Goal: Transaction & Acquisition: Purchase product/service

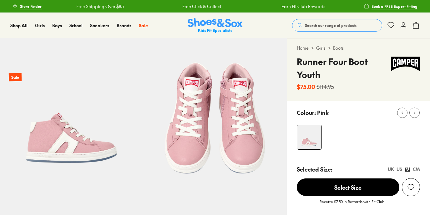
select select "*"
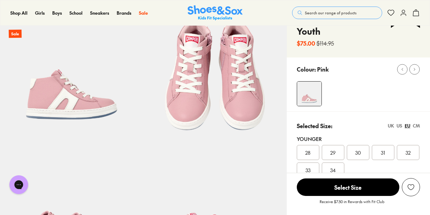
scroll to position [128, 0]
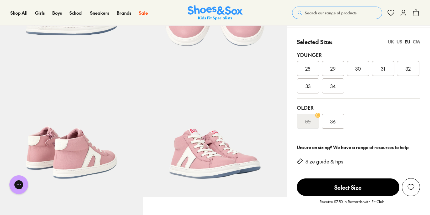
click at [333, 123] on span "36" at bounding box center [332, 122] width 5 height 8
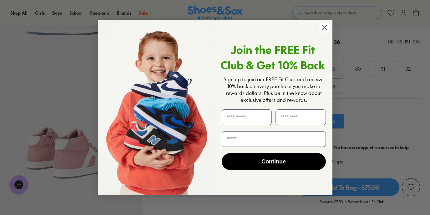
click at [325, 26] on icon "Close dialog" at bounding box center [324, 27] width 4 height 4
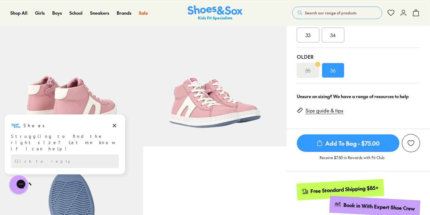
scroll to position [180, 0]
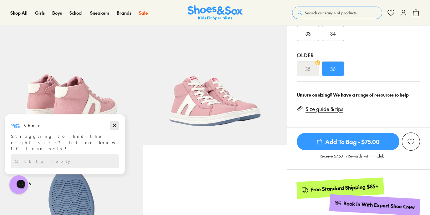
click at [113, 127] on icon "Dismiss campaign" at bounding box center [114, 125] width 3 height 3
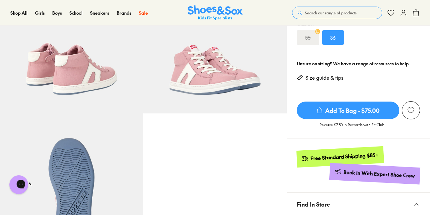
scroll to position [213, 0]
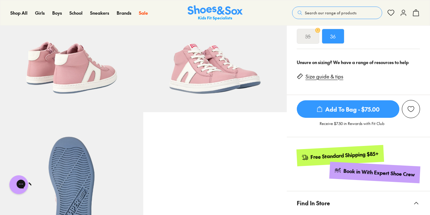
click at [324, 80] on link "Size guide & tips" at bounding box center [324, 76] width 38 height 7
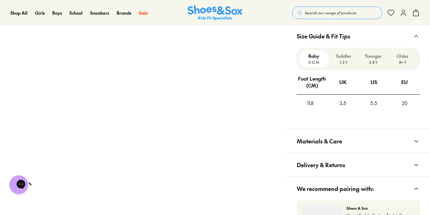
scroll to position [455, 0]
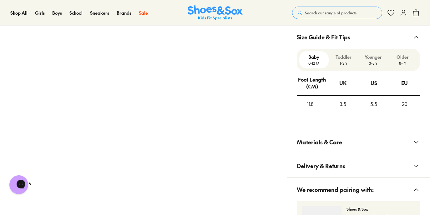
click at [405, 58] on p "Older" at bounding box center [402, 57] width 25 height 7
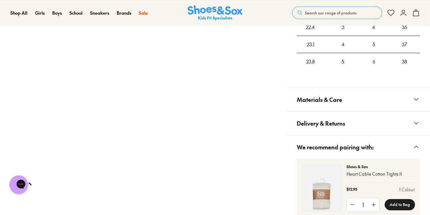
scroll to position [550, 0]
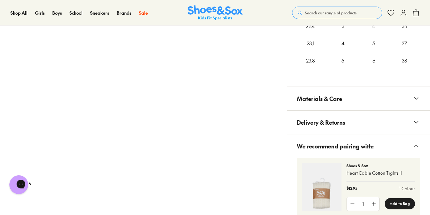
click at [309, 130] on span "Delivery & Returns" at bounding box center [321, 122] width 48 height 18
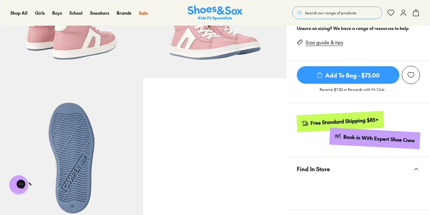
scroll to position [255, 0]
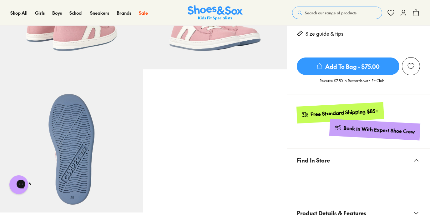
click at [341, 68] on span "Add To Bag - $75.00" at bounding box center [348, 67] width 103 height 18
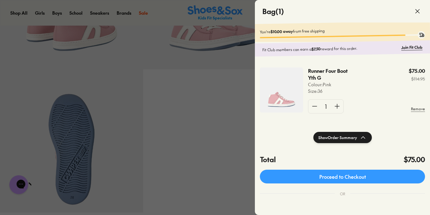
click at [144, 61] on div at bounding box center [215, 107] width 430 height 215
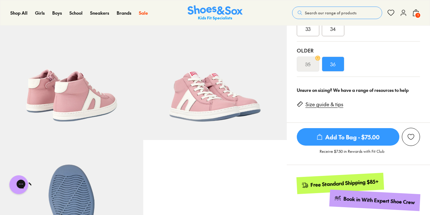
scroll to position [195, 0]
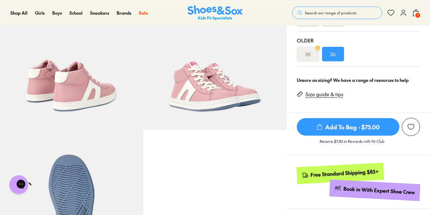
click at [321, 95] on link "Size guide & tips" at bounding box center [324, 94] width 38 height 7
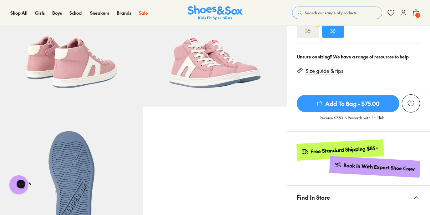
scroll to position [221, 0]
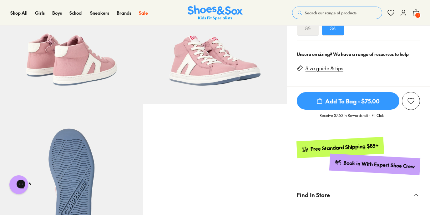
click at [330, 68] on link "Size guide & tips" at bounding box center [324, 68] width 38 height 7
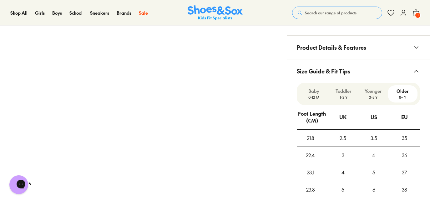
scroll to position [506, 0]
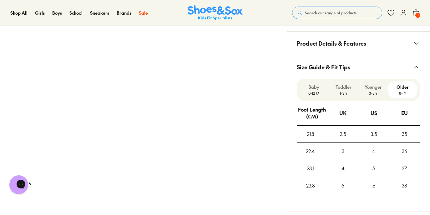
click at [339, 44] on span "Product Details & Features" at bounding box center [331, 43] width 69 height 18
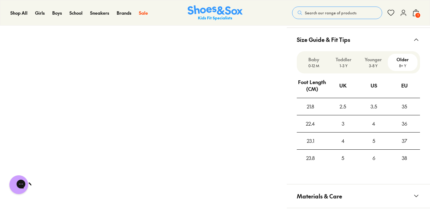
scroll to position [696, 0]
click at [405, 115] on div "36" at bounding box center [404, 123] width 31 height 17
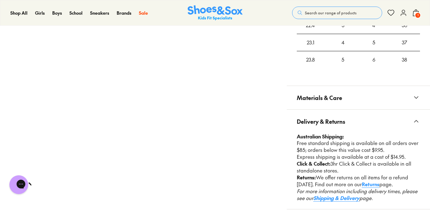
scroll to position [807, 0]
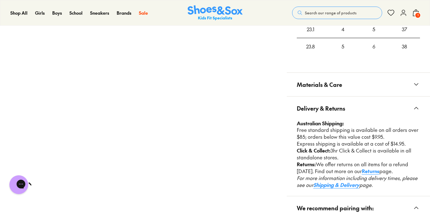
click at [360, 77] on button "Materials & Care" at bounding box center [358, 84] width 143 height 23
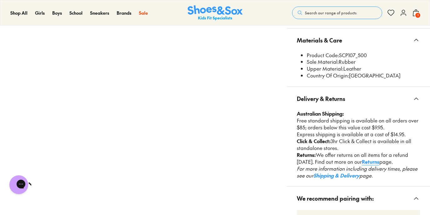
scroll to position [854, 0]
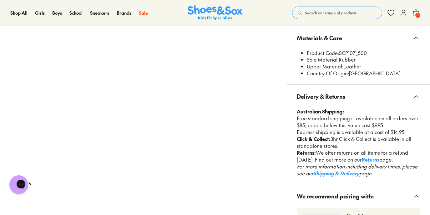
click at [379, 156] on link "Returns" at bounding box center [371, 159] width 18 height 7
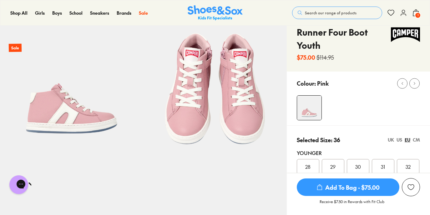
scroll to position [32, 0]
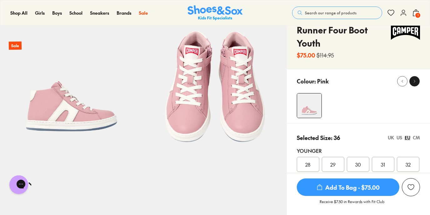
click at [416, 82] on icon at bounding box center [414, 81] width 5 height 5
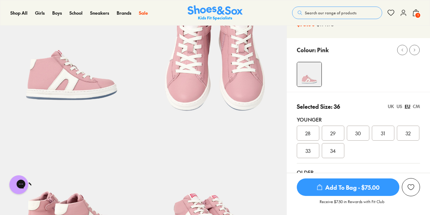
scroll to position [0, 0]
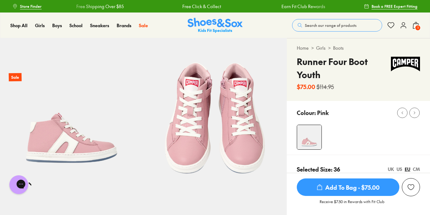
click at [418, 26] on span "1" at bounding box center [417, 28] width 6 height 6
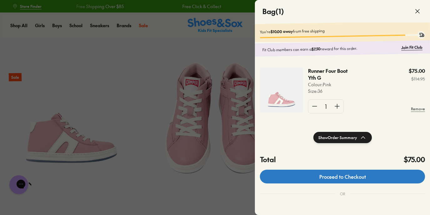
click at [333, 178] on link "Proceed to Checkout" at bounding box center [342, 177] width 165 height 14
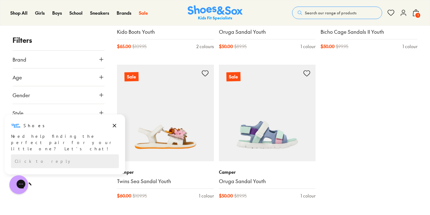
scroll to position [661, 0]
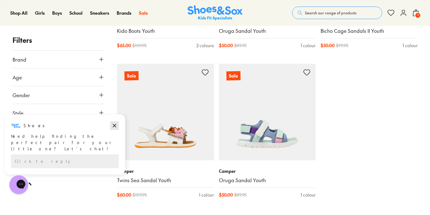
click at [115, 125] on icon "Dismiss campaign" at bounding box center [114, 126] width 6 height 8
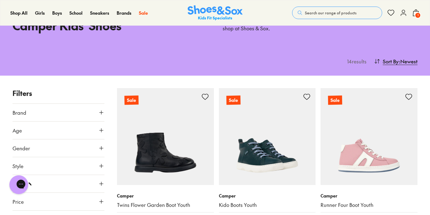
scroll to position [48, 0]
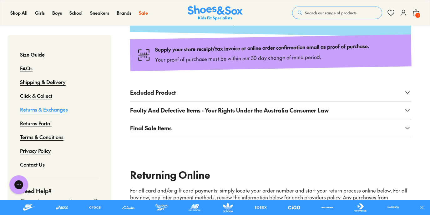
scroll to position [179, 0]
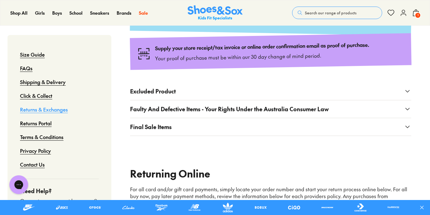
click at [221, 91] on button "Excluded Product" at bounding box center [270, 92] width 281 height 18
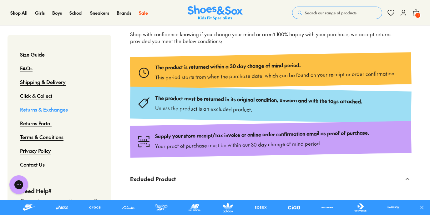
scroll to position [0, 0]
